Goal: Information Seeking & Learning: Find specific page/section

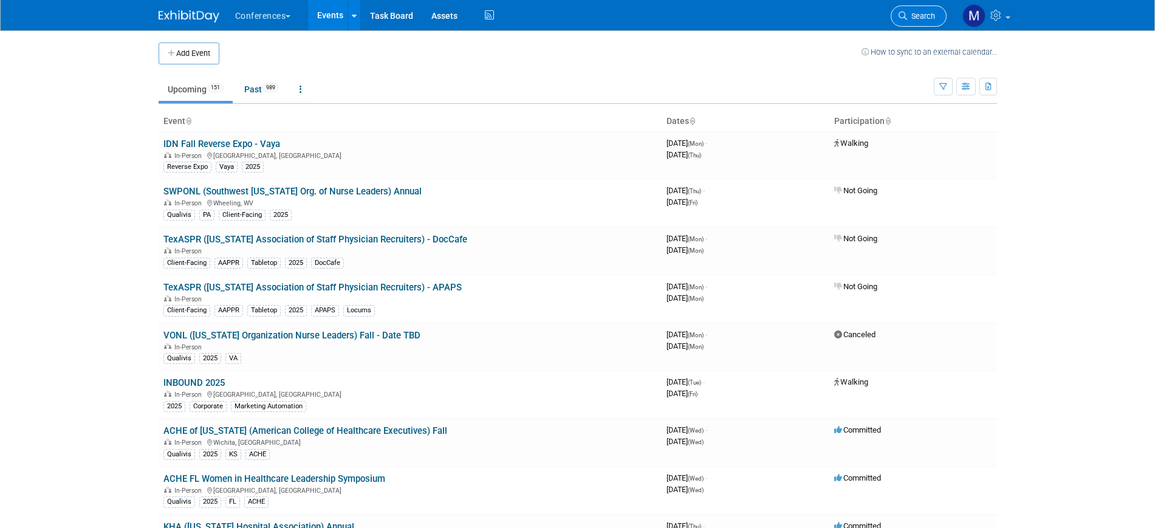
click at [918, 19] on span "Search" at bounding box center [921, 16] width 28 height 9
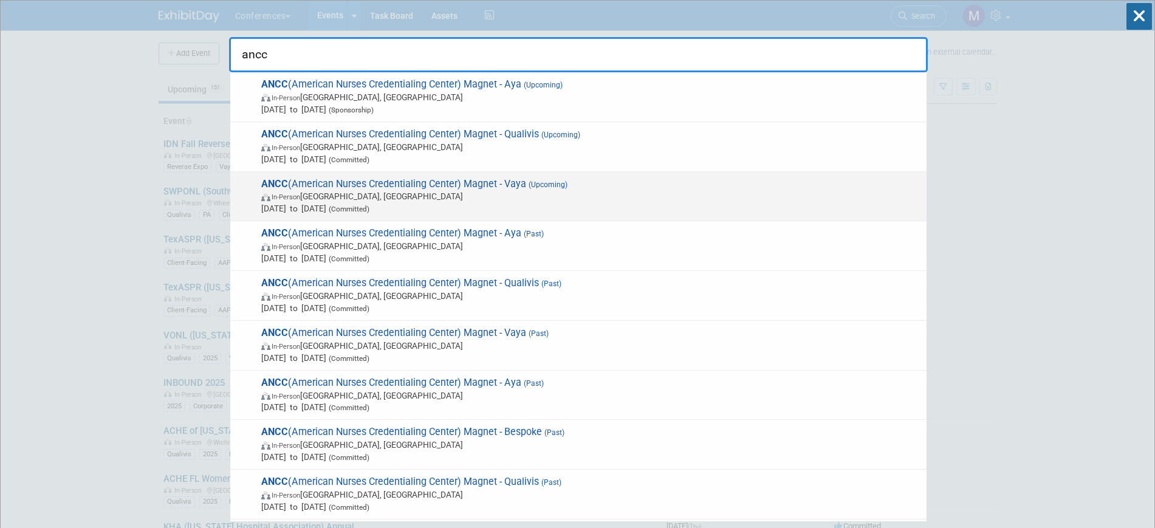
type input "ancc"
click at [434, 191] on span "In-Person Atlanta, GA" at bounding box center [590, 196] width 659 height 12
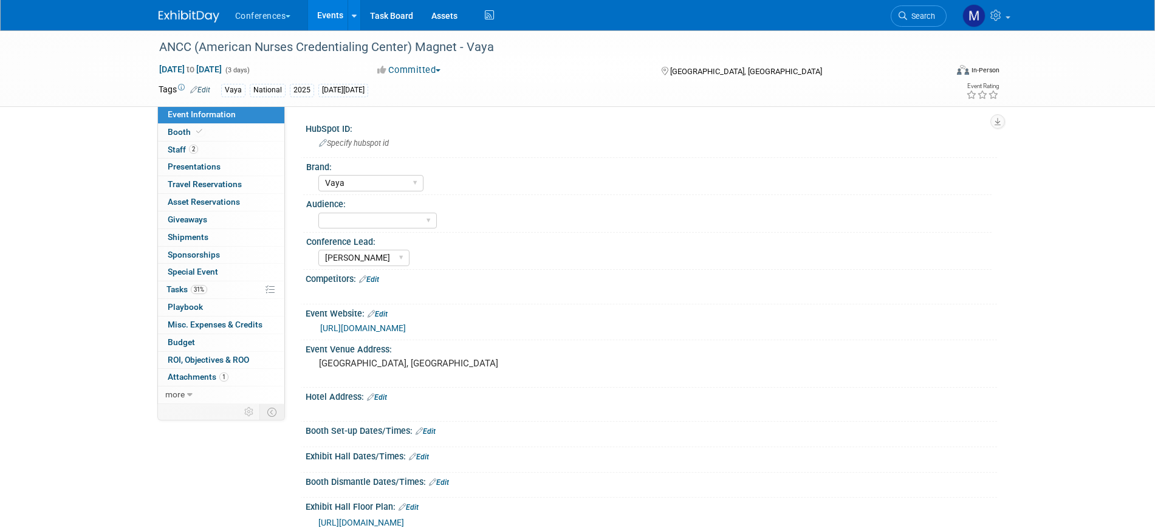
select select "Vaya"
select select "[PERSON_NAME]"
click at [188, 290] on span "Tasks 31%" at bounding box center [187, 289] width 41 height 10
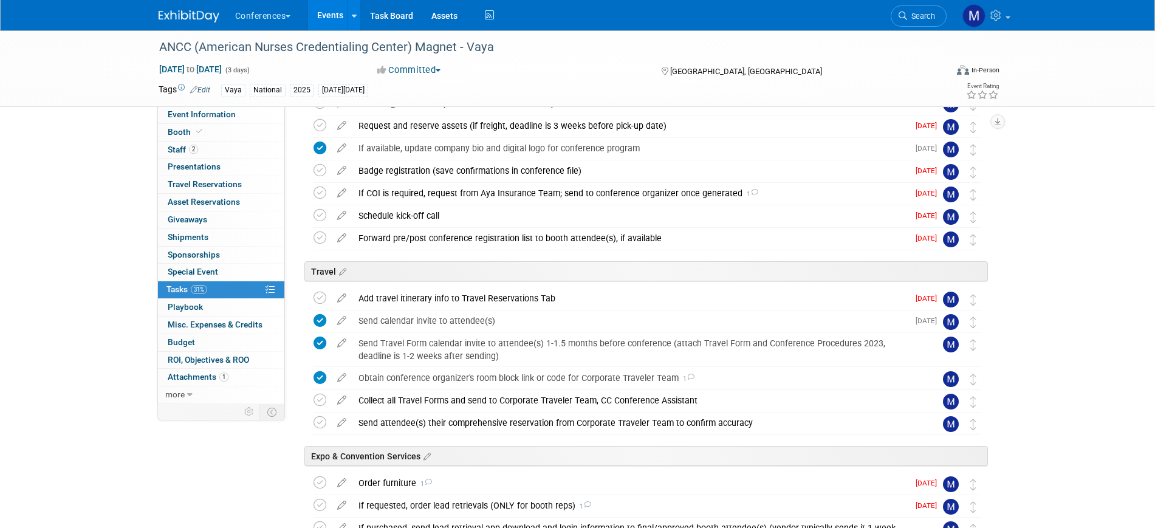
scroll to position [304, 0]
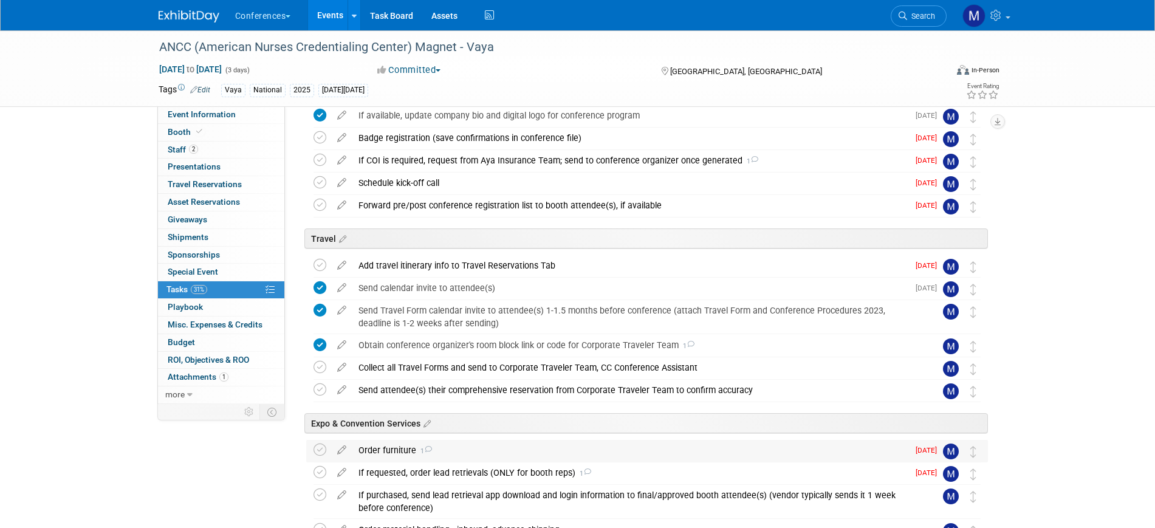
click at [439, 459] on div "Order furniture 1" at bounding box center [630, 450] width 556 height 21
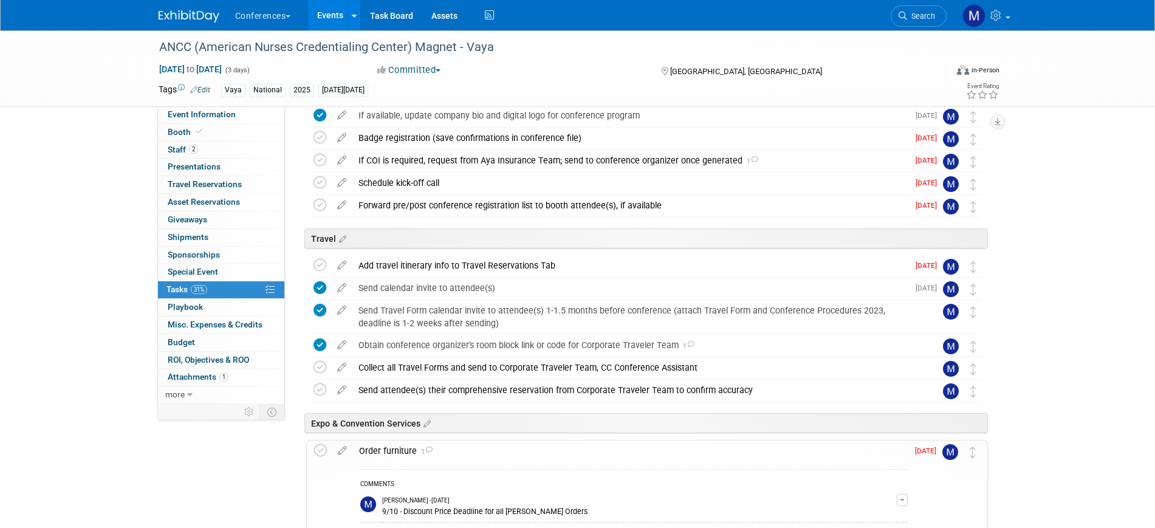
click at [439, 459] on div "Order furniture 1" at bounding box center [630, 451] width 555 height 21
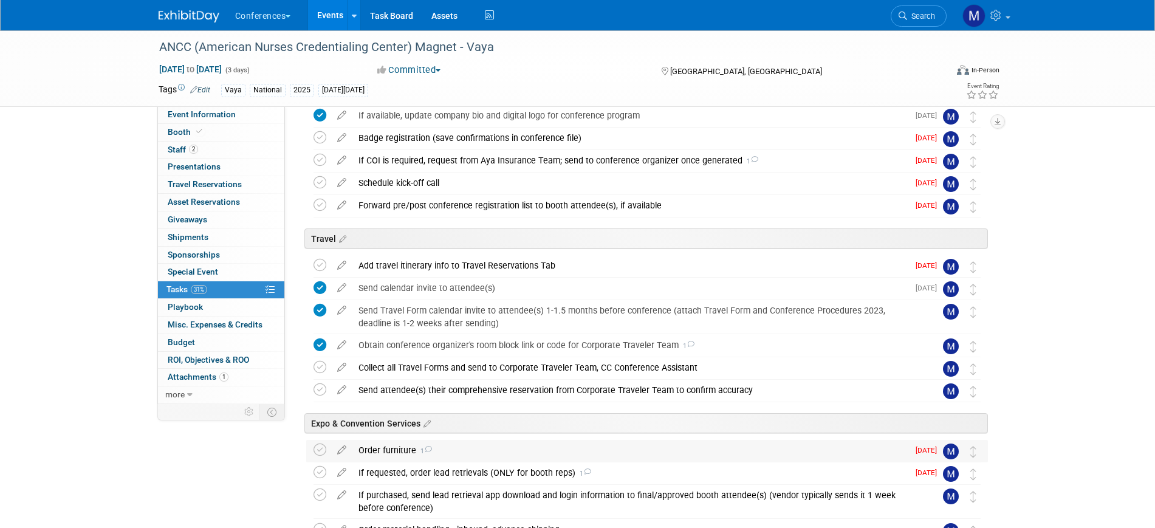
click at [438, 458] on div "Order furniture 1" at bounding box center [630, 450] width 556 height 21
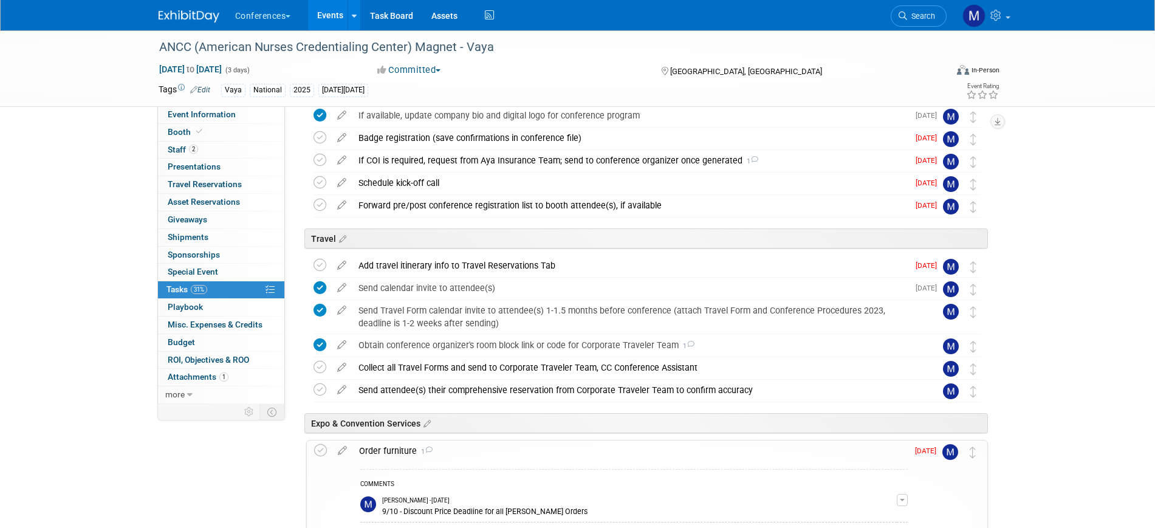
click at [438, 458] on div "Order furniture 1" at bounding box center [630, 451] width 555 height 21
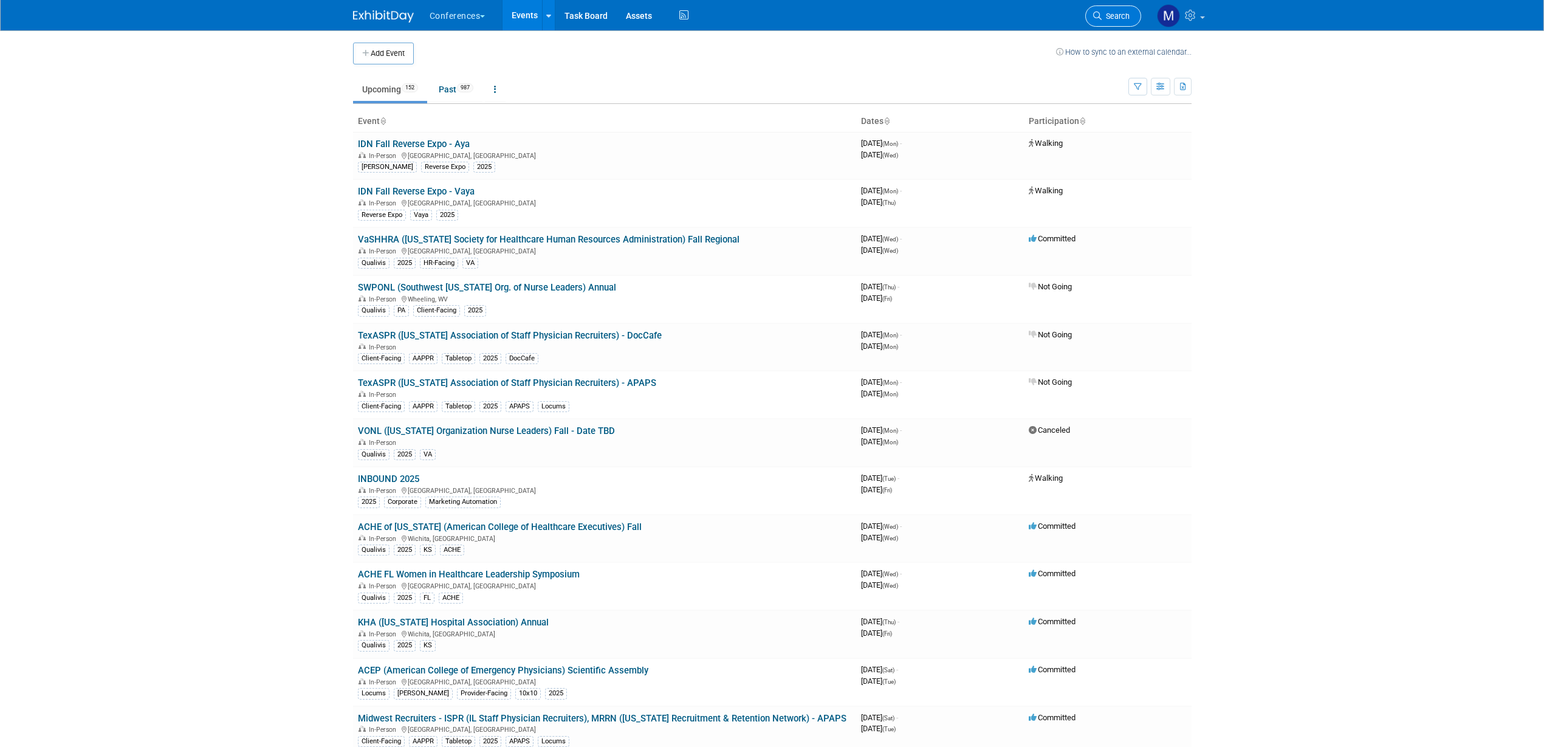
click at [1110, 22] on link "Search" at bounding box center [1113, 15] width 56 height 21
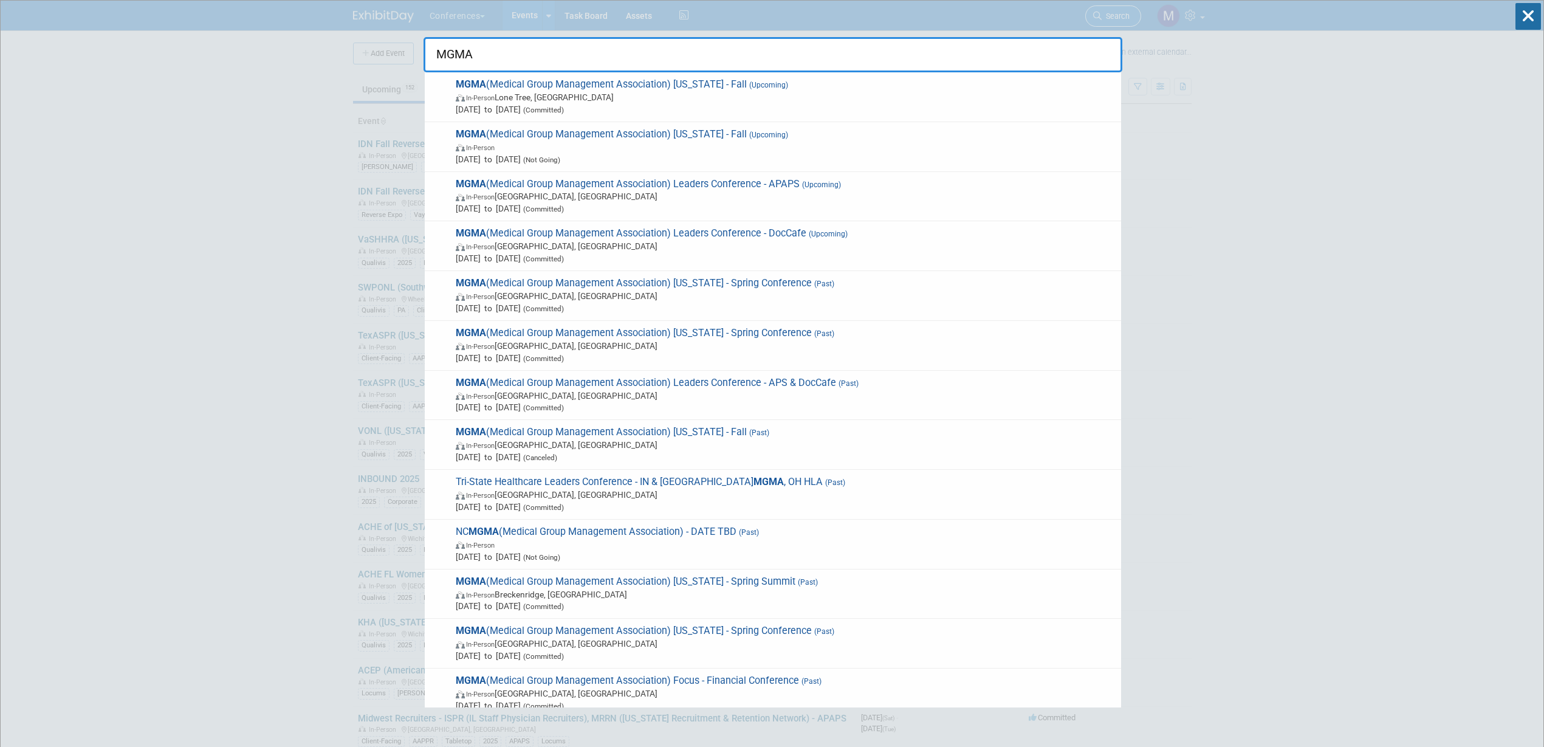
type input "MGMA"
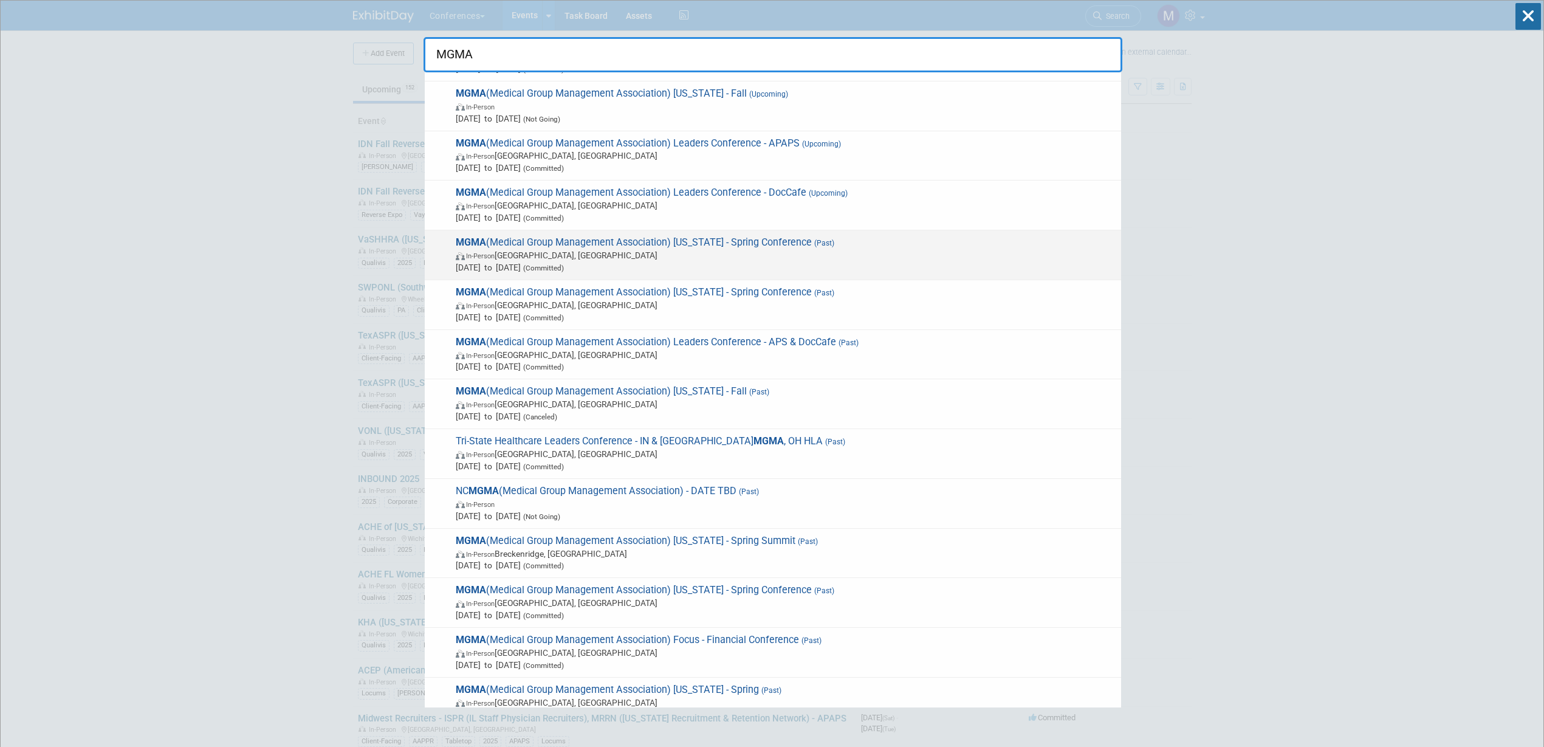
scroll to position [76, 0]
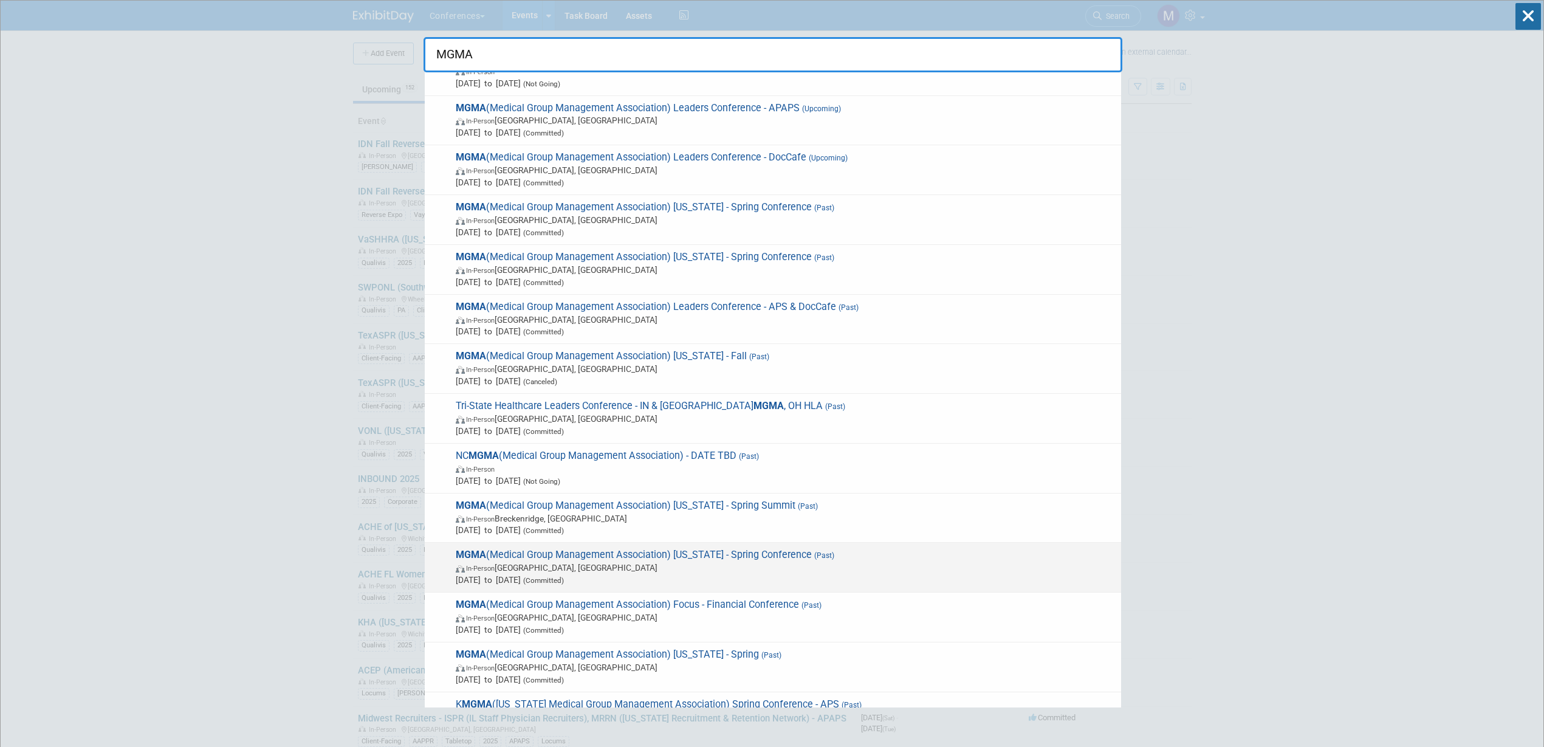
click at [693, 552] on span "MGMA (Medical Group Management Association) Missouri - Spring Conference (Past)…" at bounding box center [783, 567] width 663 height 37
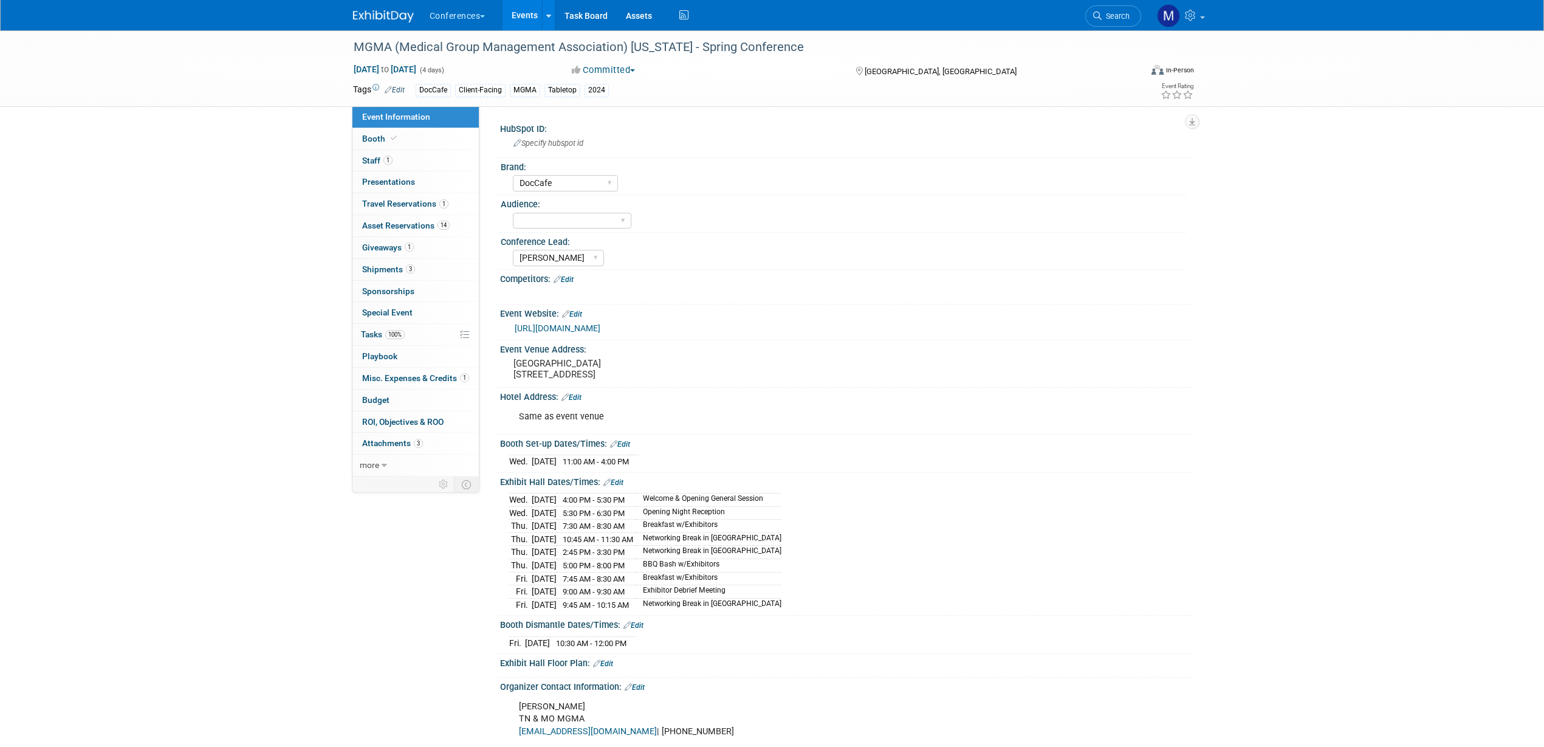
select select "DocCafe"
select select "Mel"
click at [1125, 20] on span "Search" at bounding box center [1116, 16] width 28 height 9
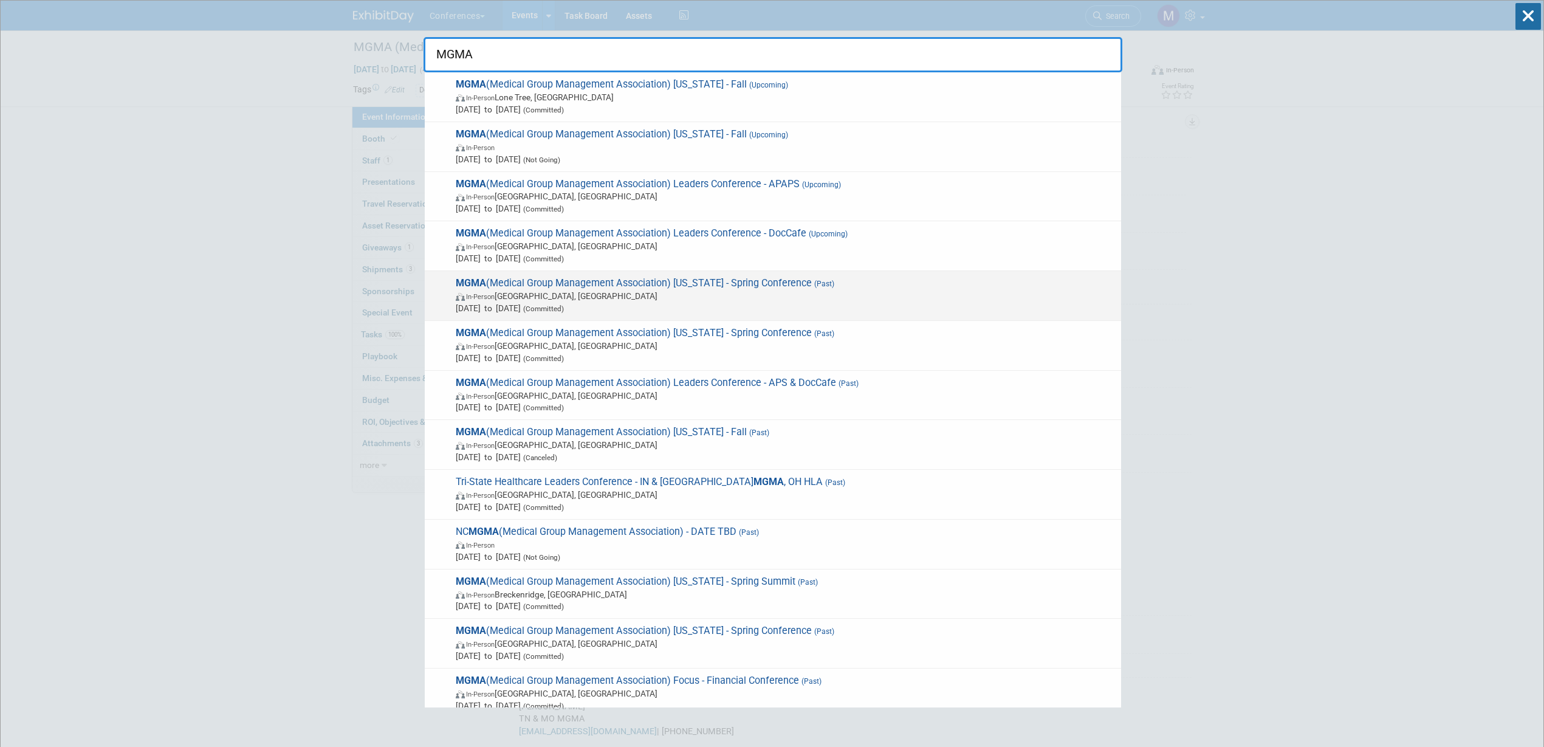
type input "MGMA"
click at [702, 302] on span "May 7, 2025 to May 9, 2025 (Committed)" at bounding box center [785, 308] width 659 height 12
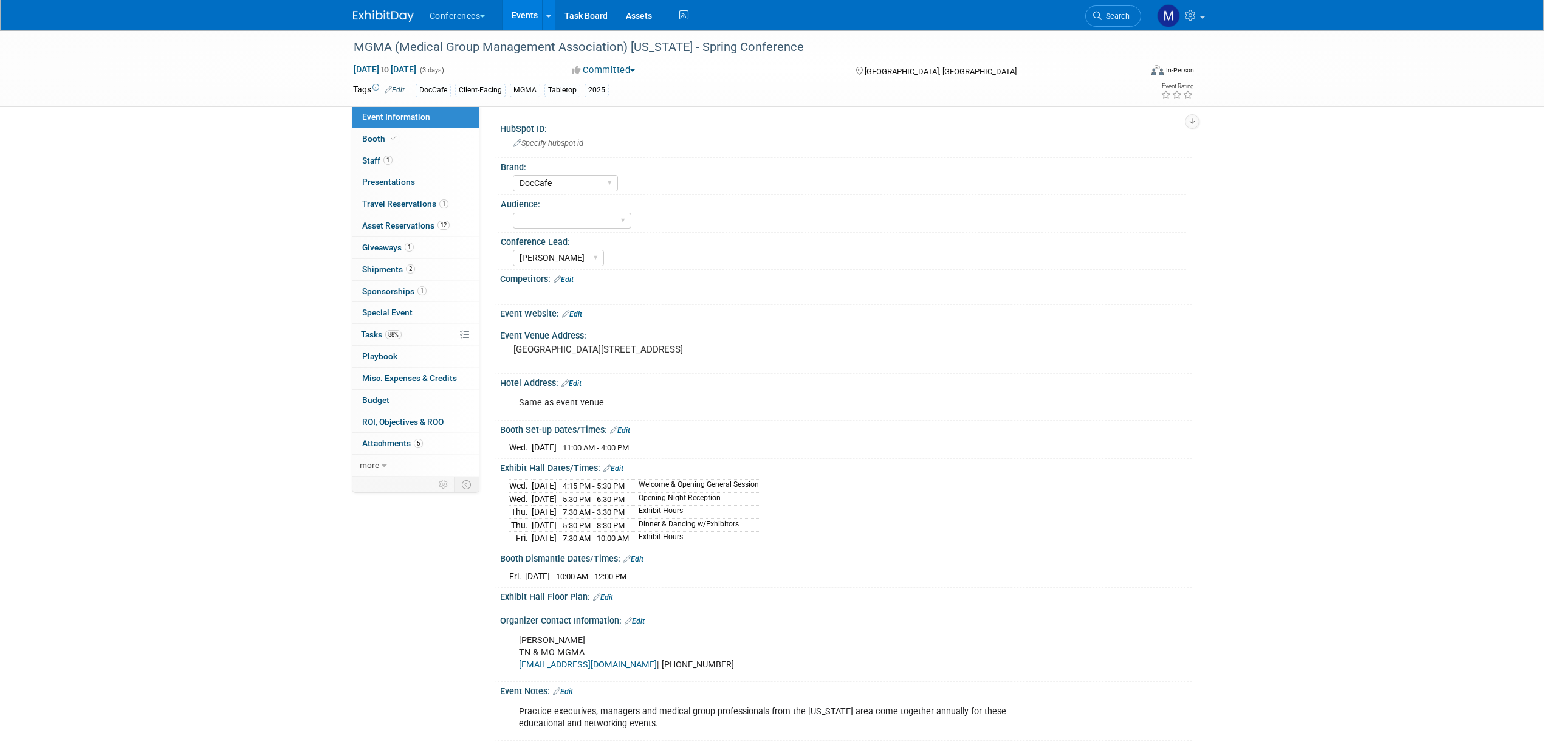
select select "DocCafe"
select select "[PERSON_NAME]"
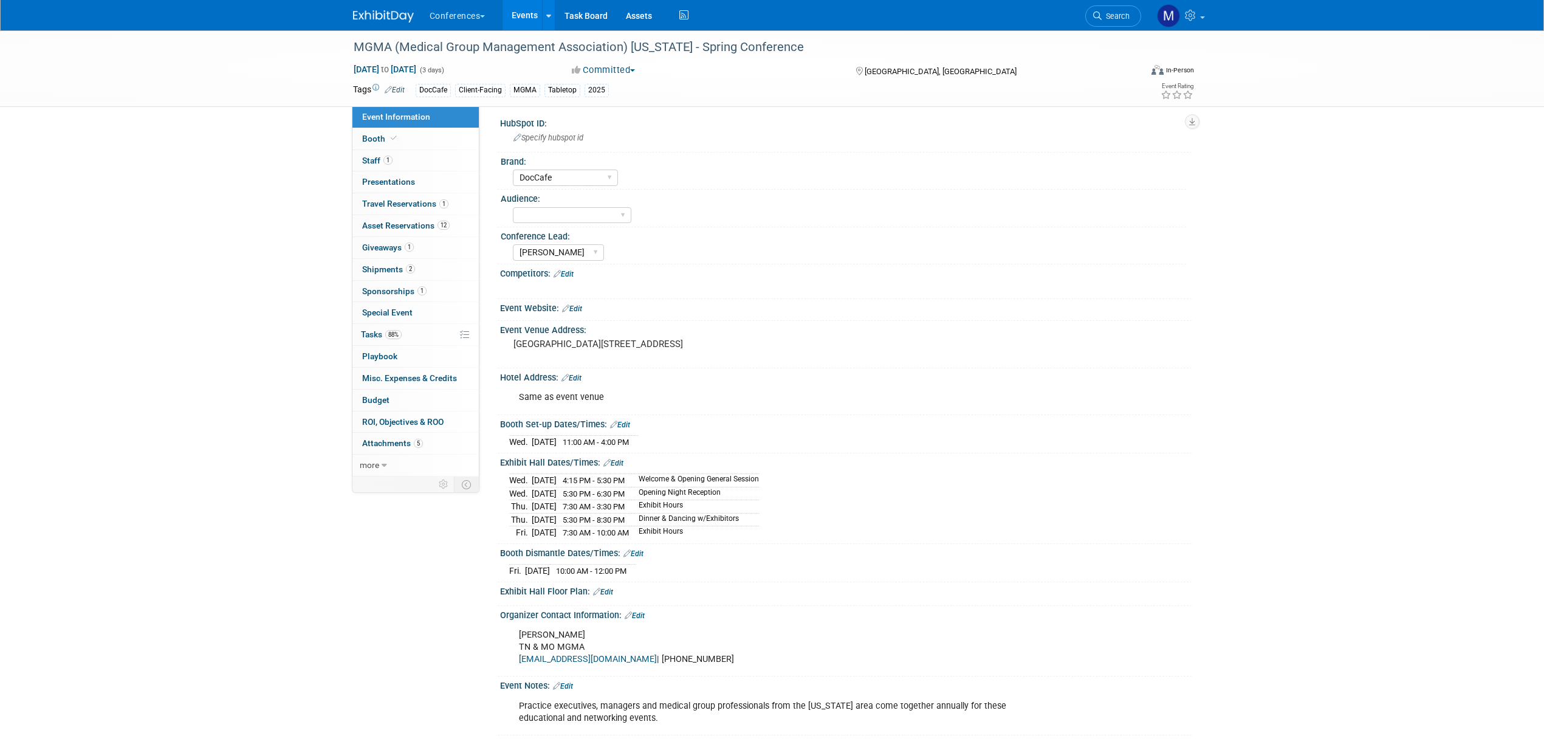
scroll to position [123, 0]
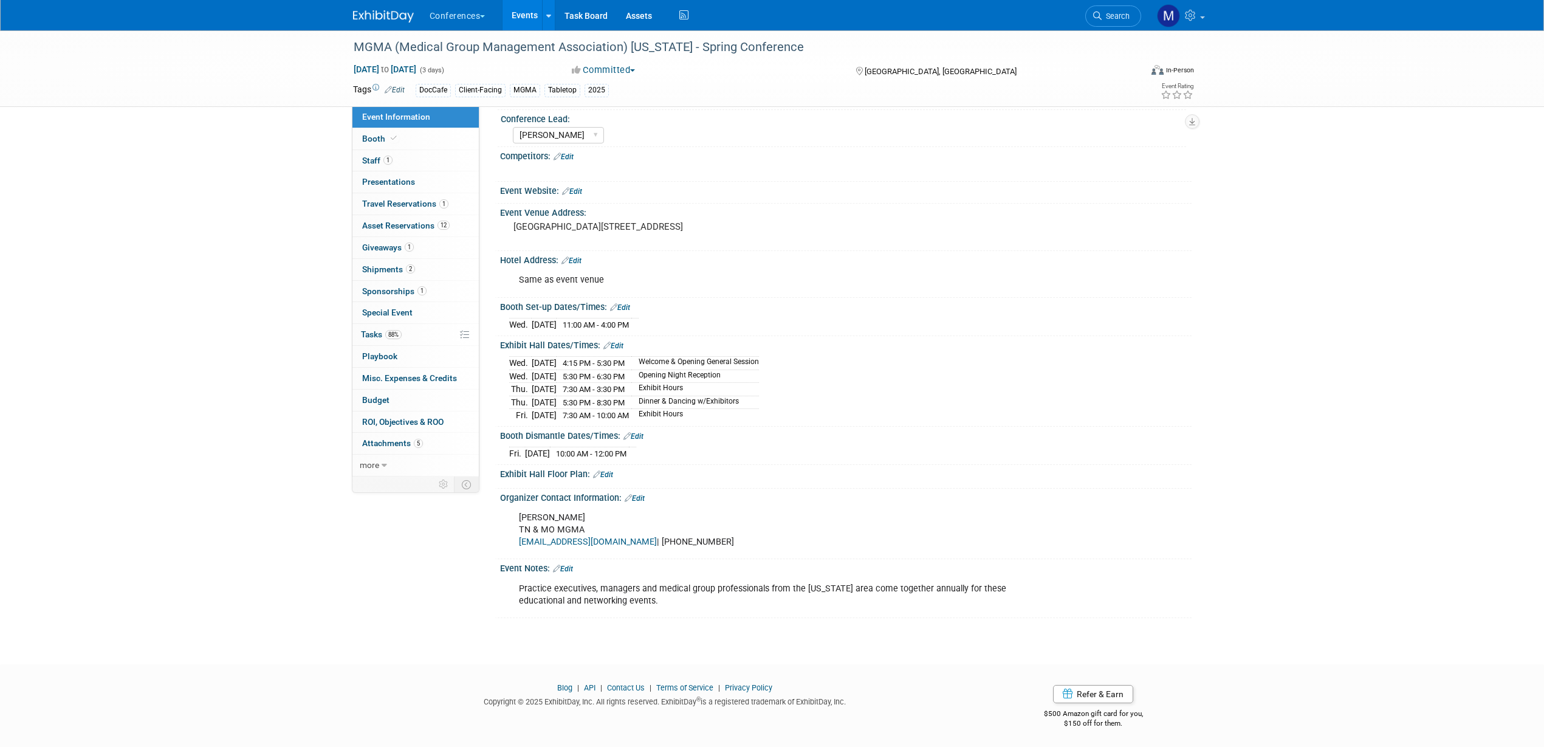
drag, startPoint x: 569, startPoint y: 563, endPoint x: 561, endPoint y: 571, distance: 10.8
click at [569, 565] on link "Edit" at bounding box center [563, 569] width 20 height 9
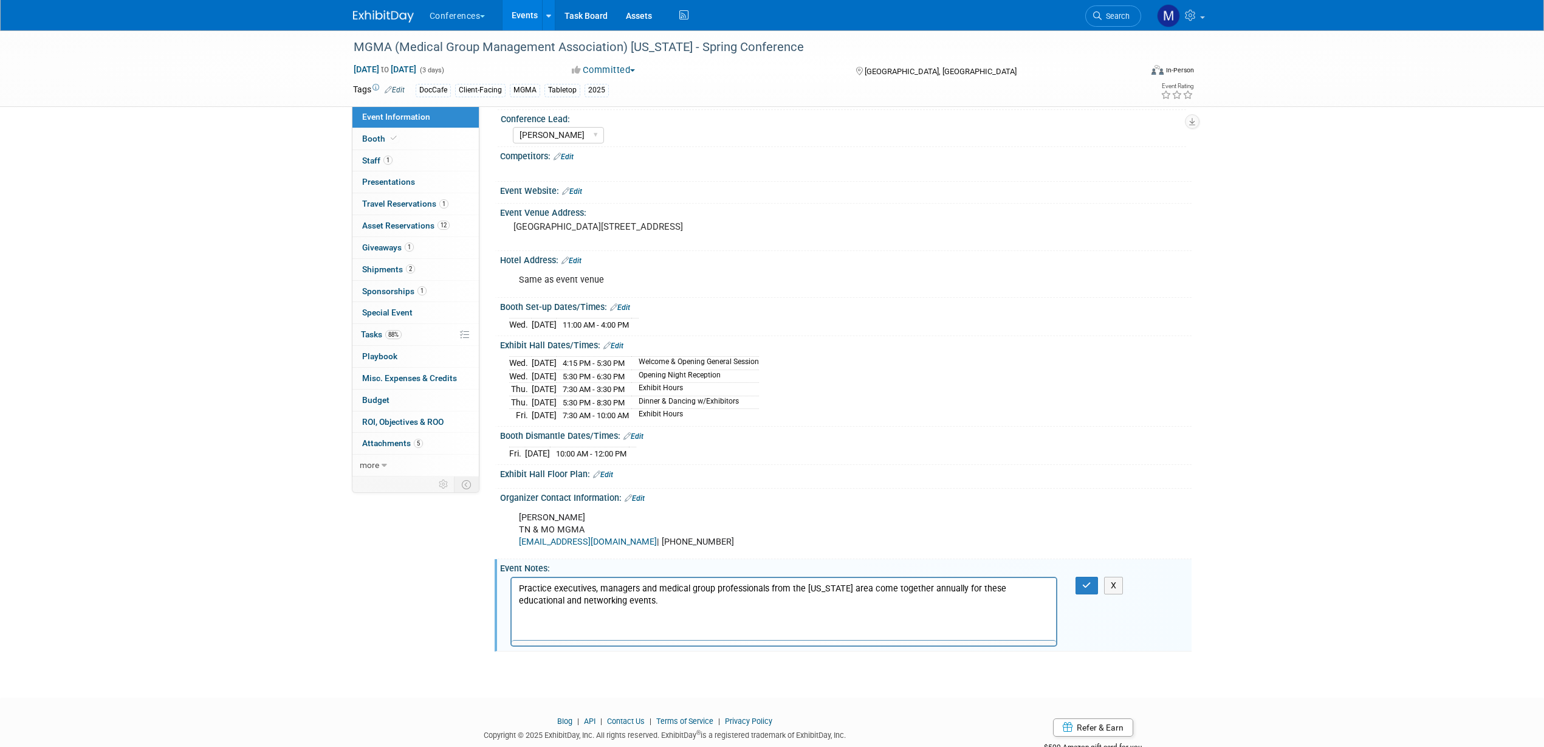
scroll to position [0, 0]
click at [537, 587] on p "Rich Text Area. Press ALT-0 for help." at bounding box center [783, 588] width 531 height 12
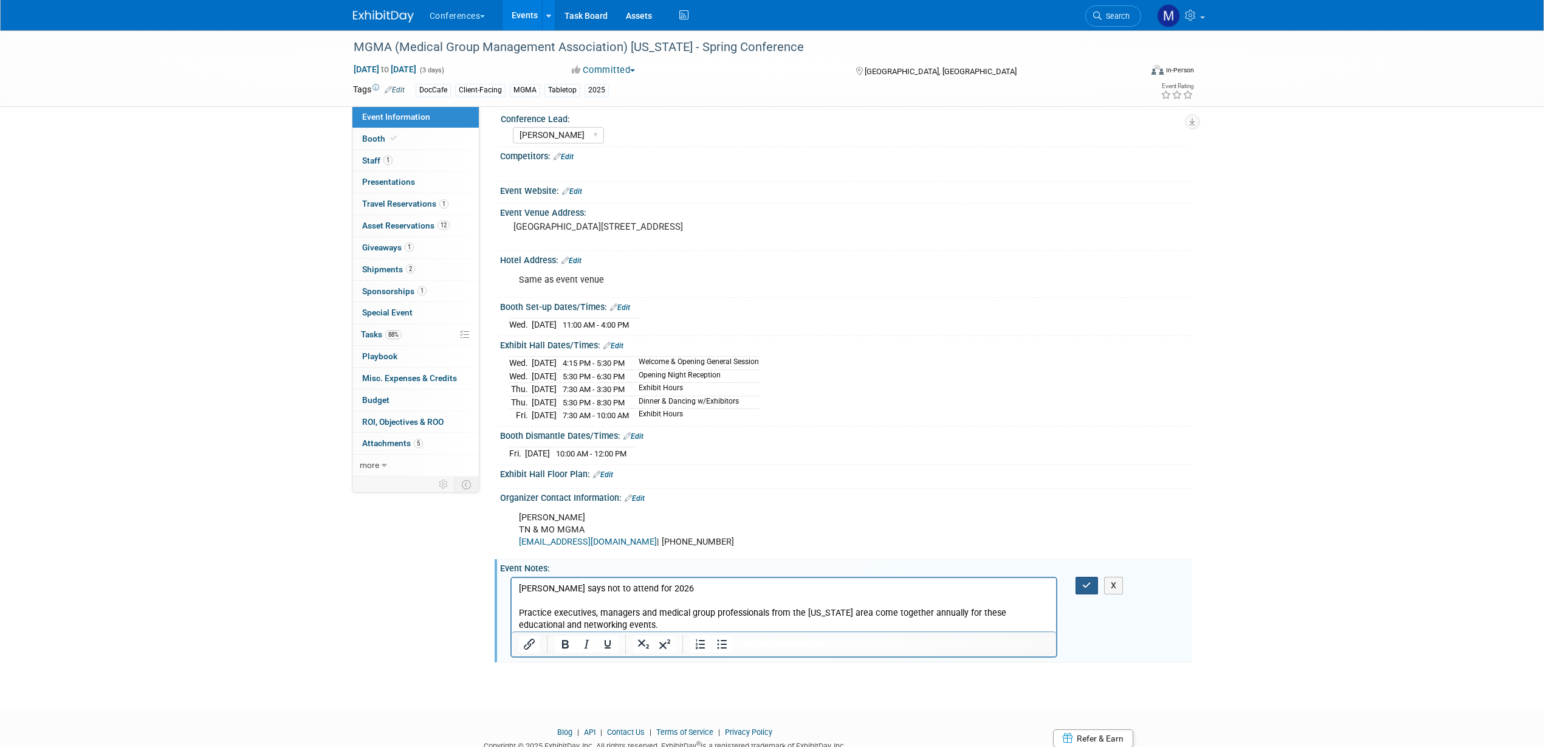
click at [1080, 578] on button "button" at bounding box center [1087, 586] width 22 height 18
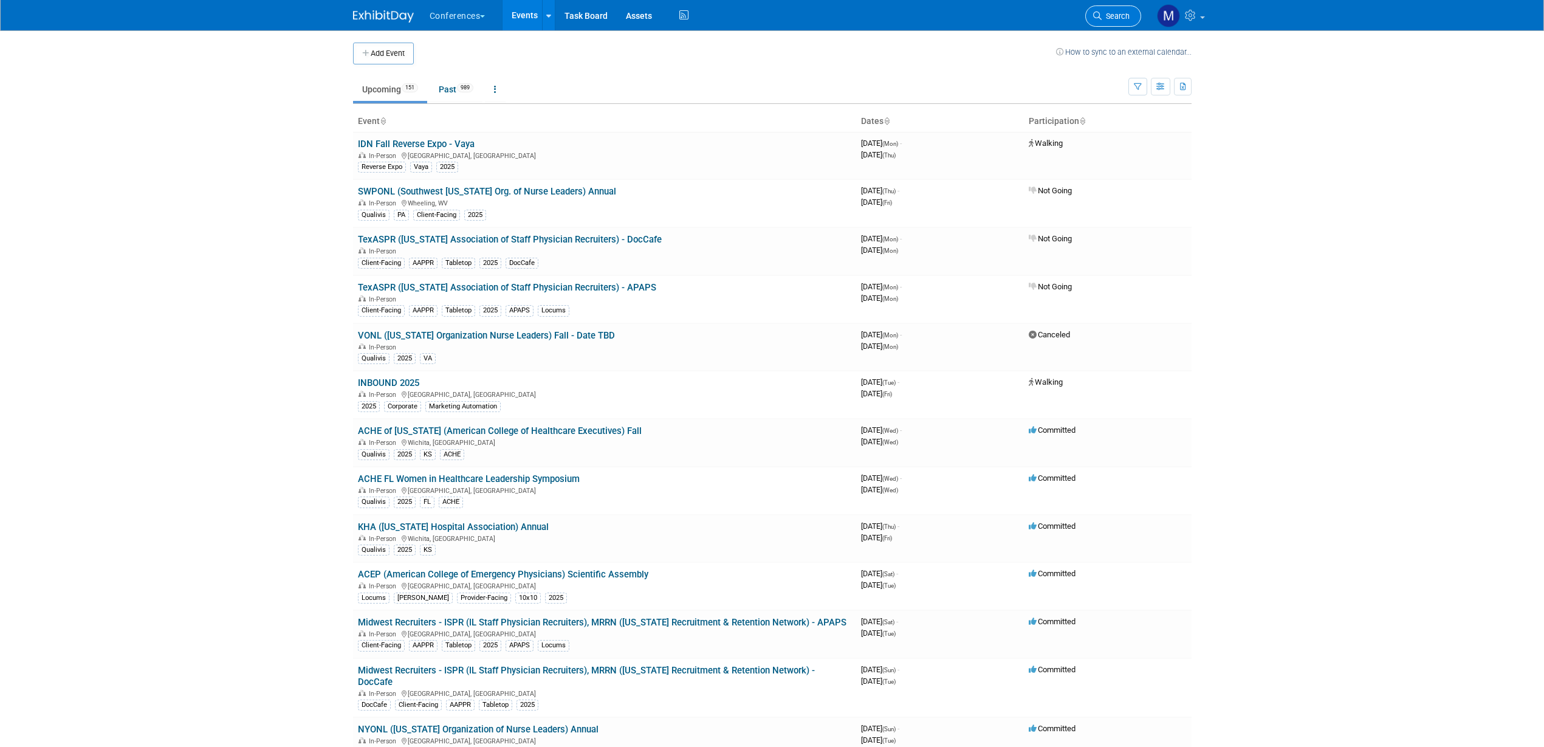
click at [1114, 15] on span "Search" at bounding box center [1116, 16] width 28 height 9
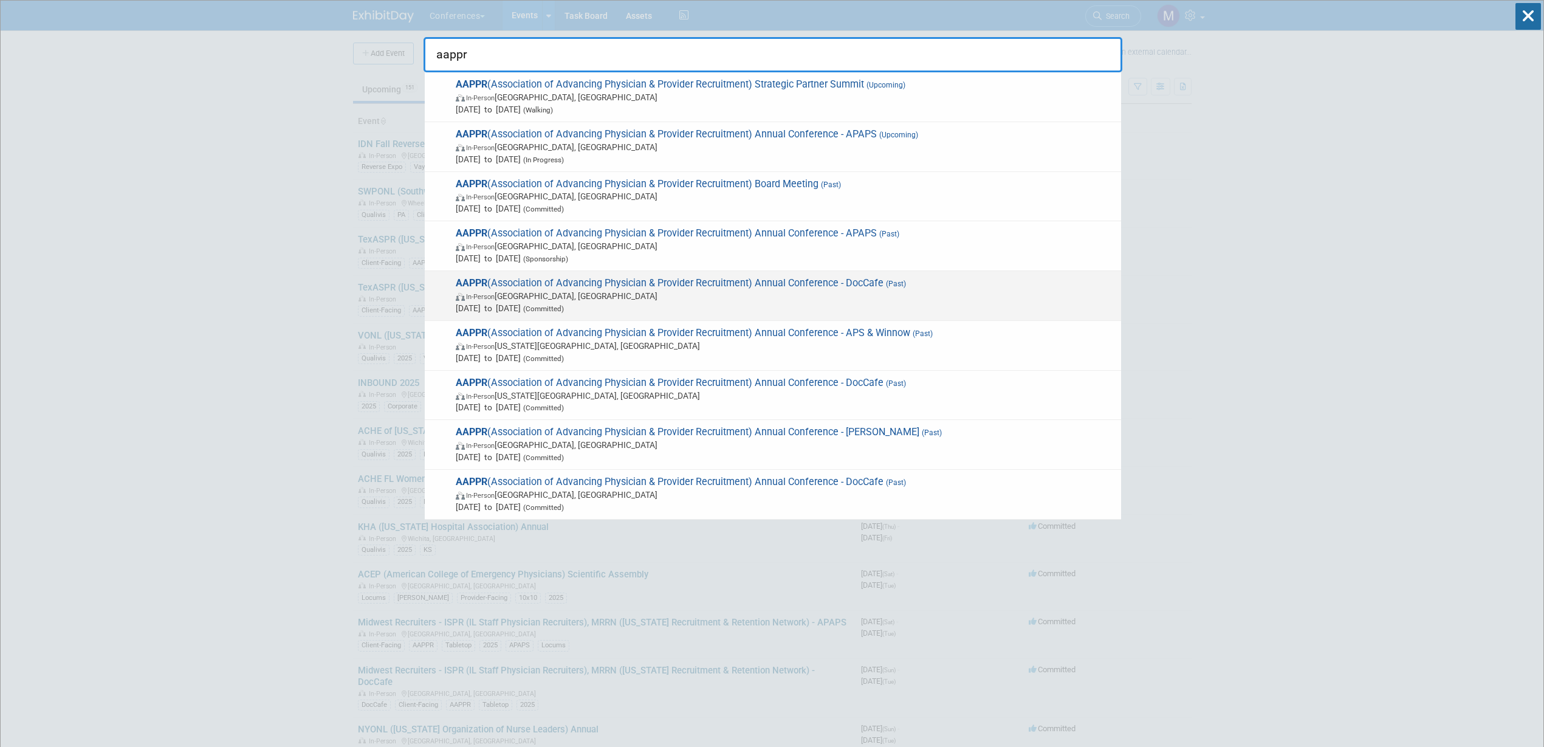
type input "aappr"
click at [564, 306] on span "(Committed)" at bounding box center [542, 308] width 43 height 9
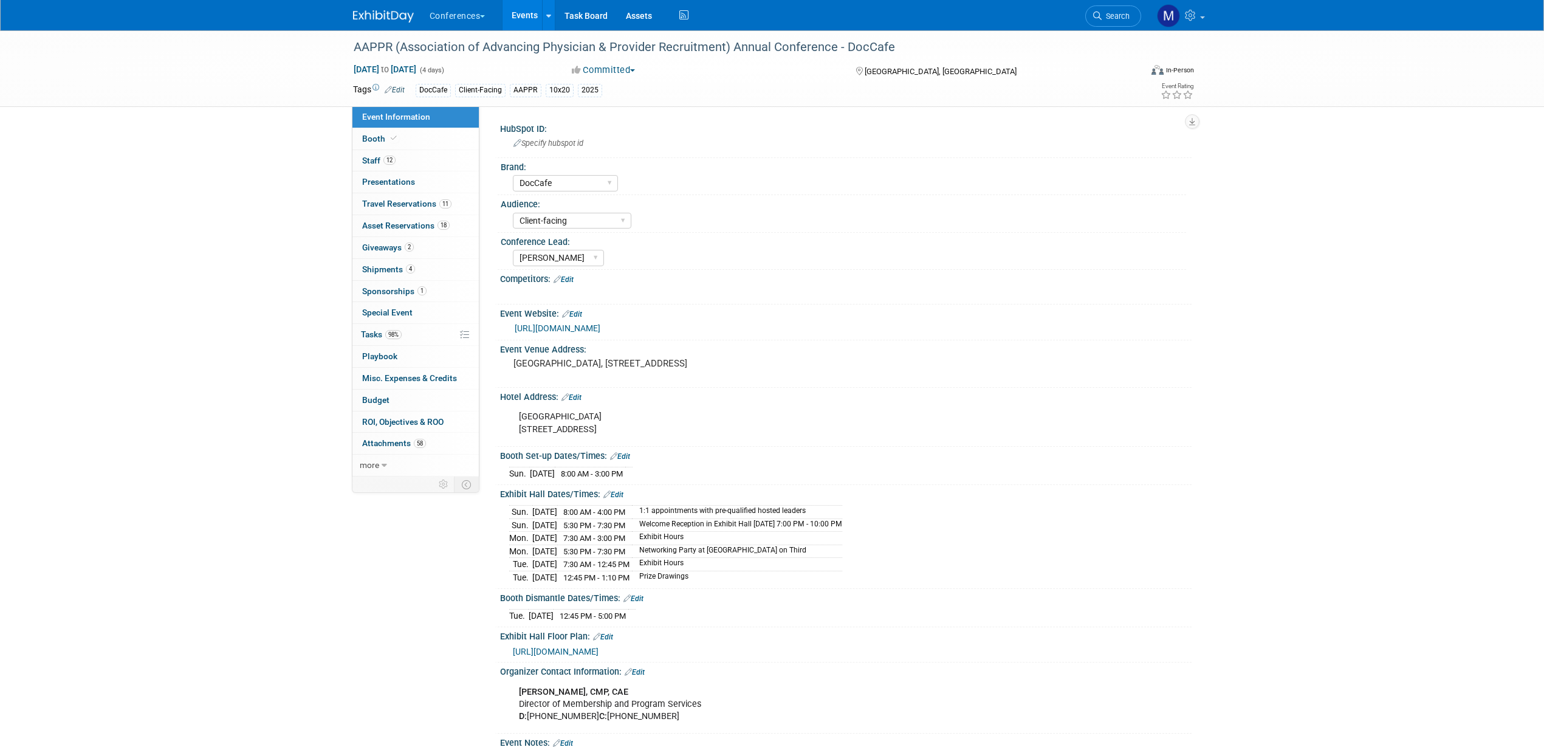
select select "DocCafe"
select select "Client-facing"
select select "[PERSON_NAME]"
click at [600, 330] on link "[URL][DOMAIN_NAME]" at bounding box center [558, 328] width 86 height 10
